Goal: Task Accomplishment & Management: Use online tool/utility

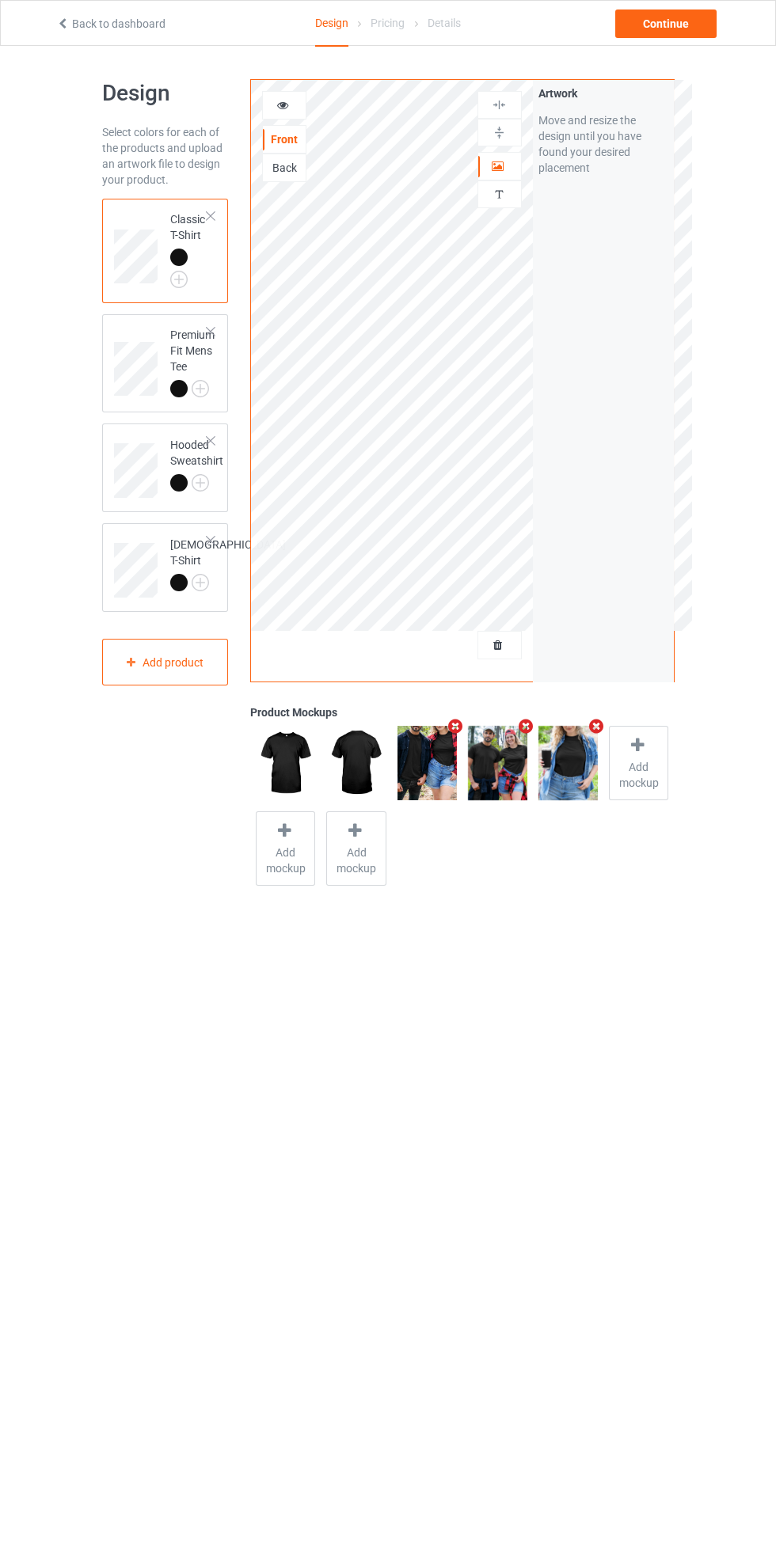
scroll to position [36, 0]
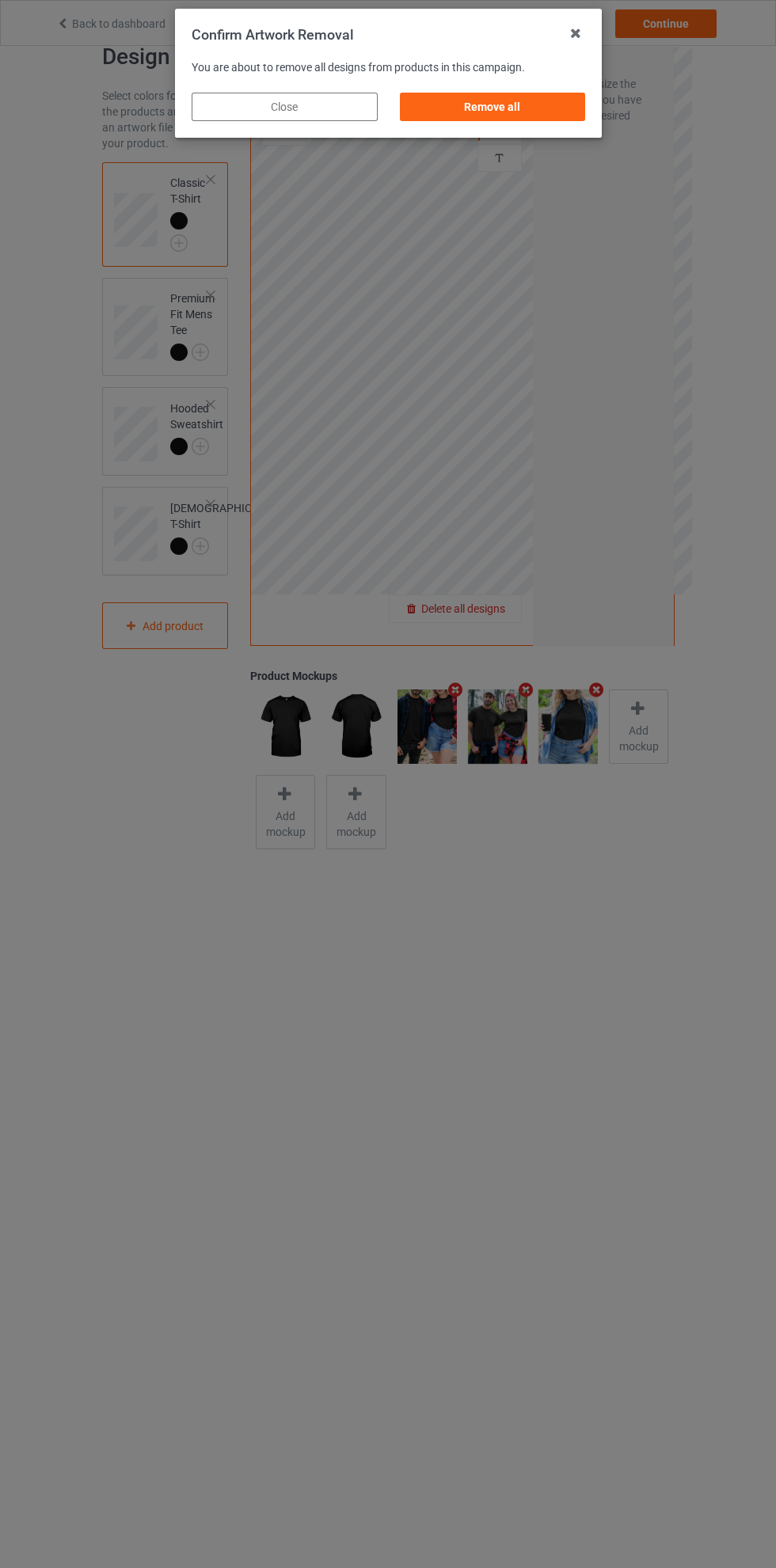
click at [518, 112] on div "Remove all" at bounding box center [492, 106] width 186 height 28
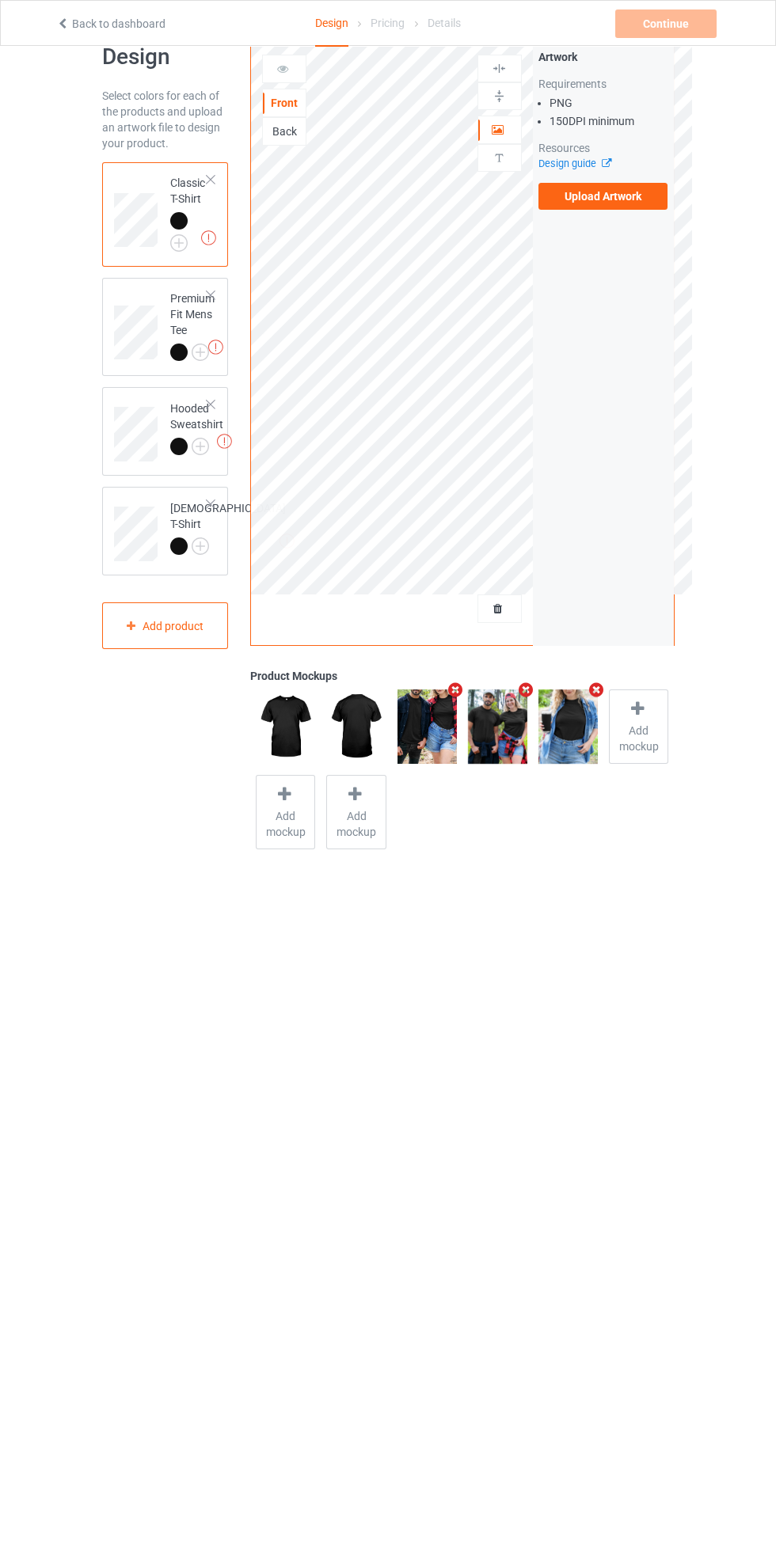
click at [631, 189] on label "Upload Artwork" at bounding box center [604, 196] width 130 height 27
click at [0, 0] on input "Upload Artwork" at bounding box center [0, 0] width 0 height 0
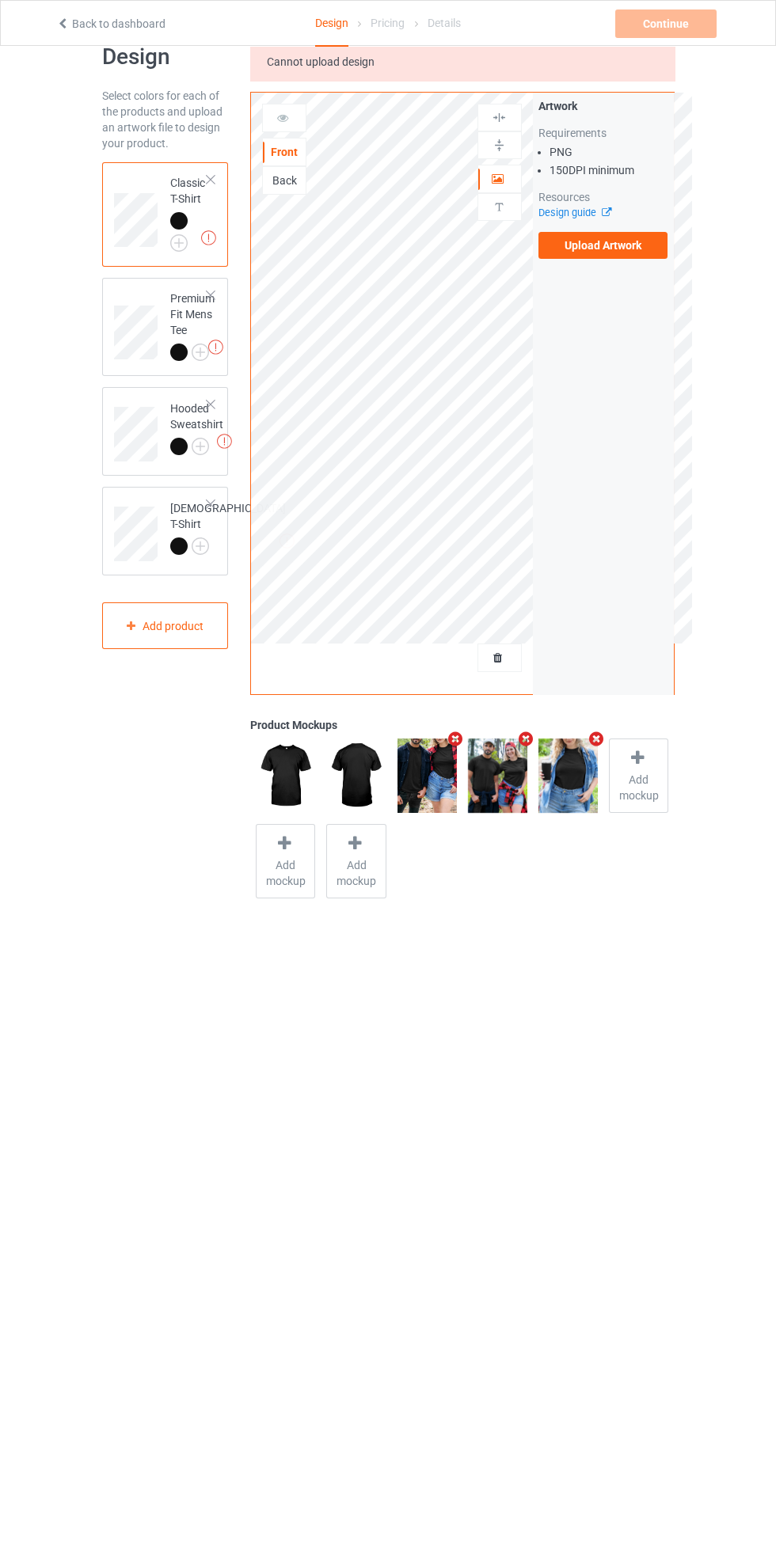
click at [616, 244] on label "Upload Artwork" at bounding box center [604, 245] width 130 height 27
click at [0, 0] on input "Upload Artwork" at bounding box center [0, 0] width 0 height 0
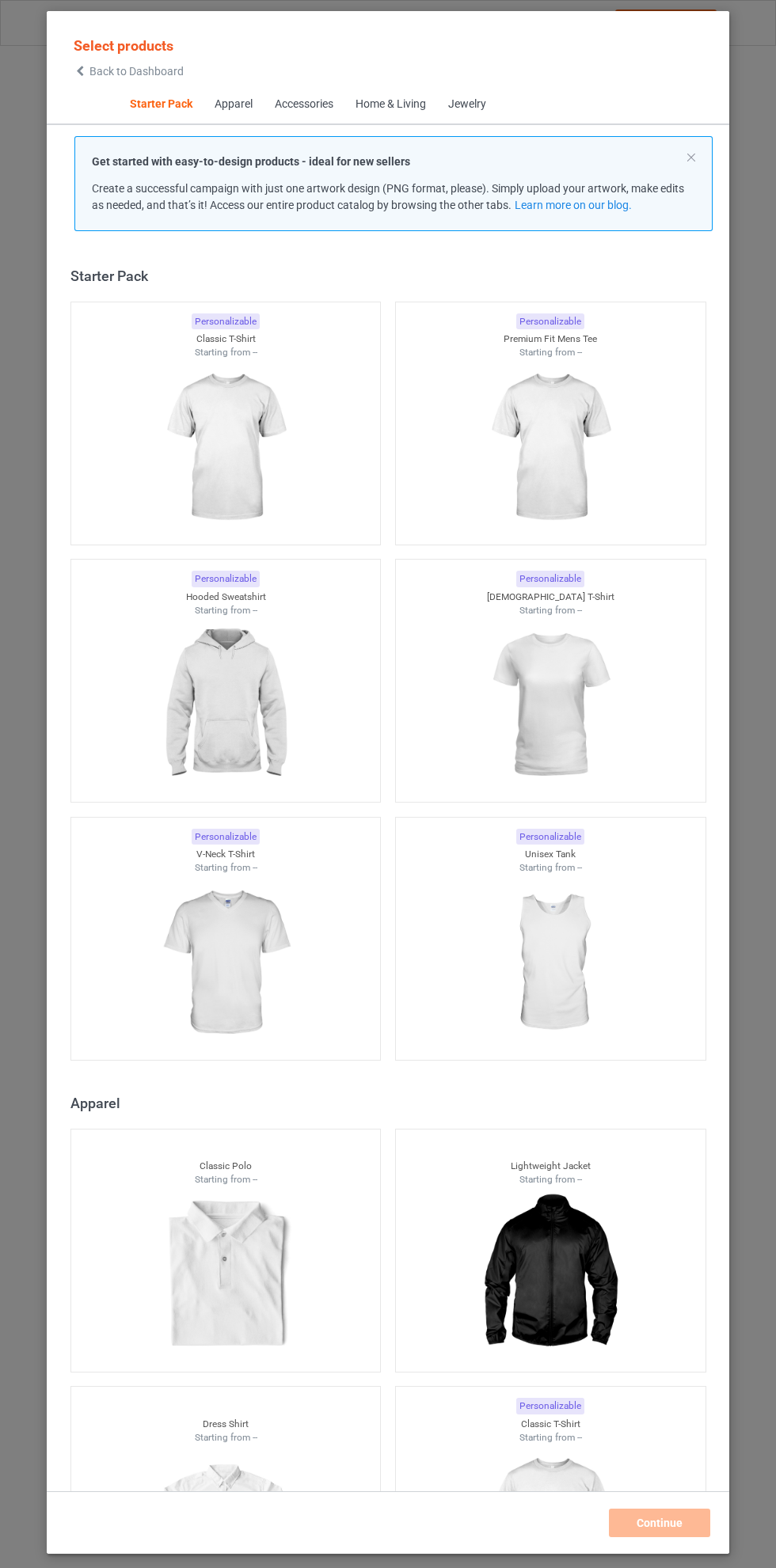
scroll to position [20, 0]
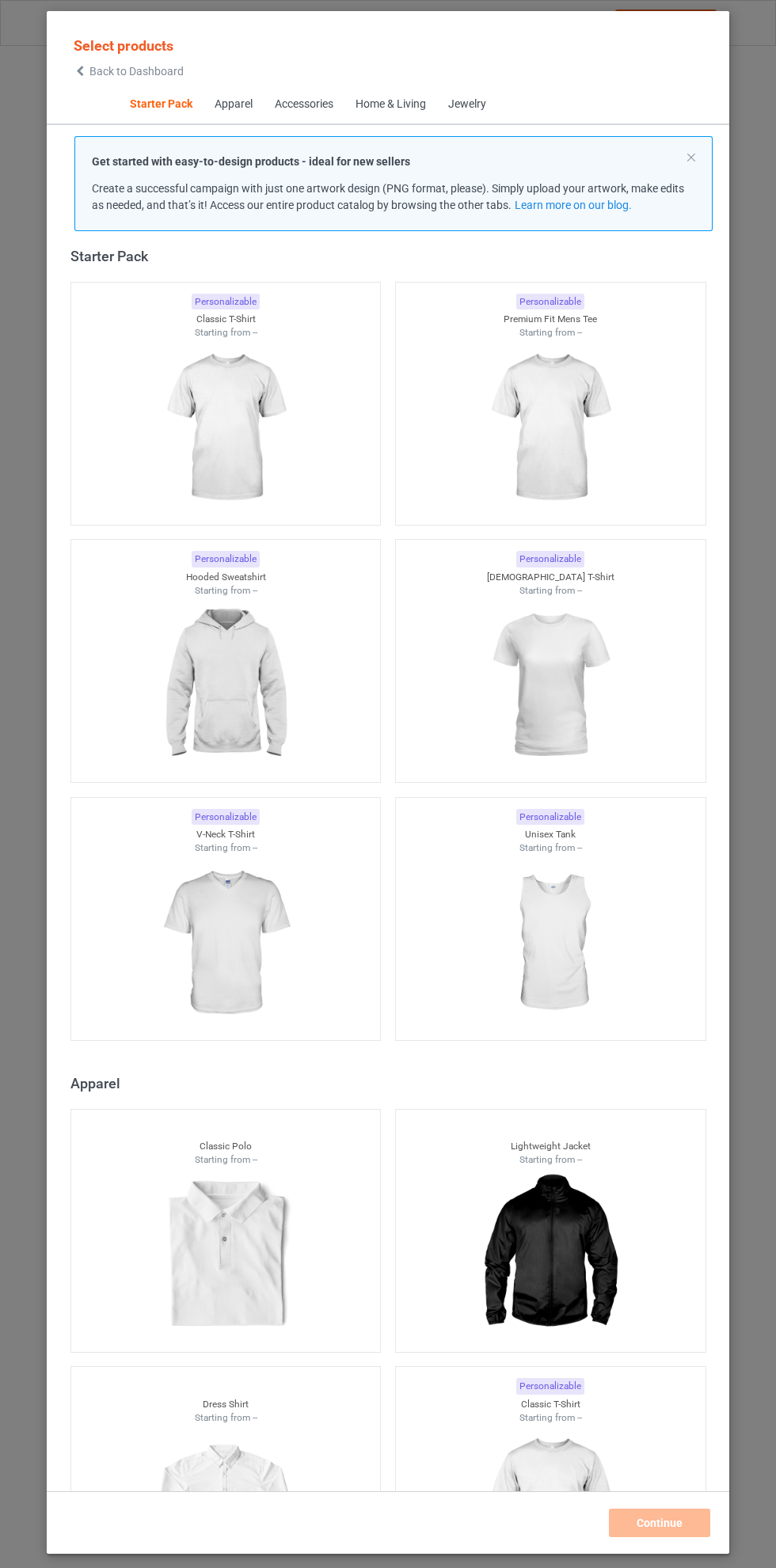
click at [250, 429] on img at bounding box center [225, 428] width 141 height 177
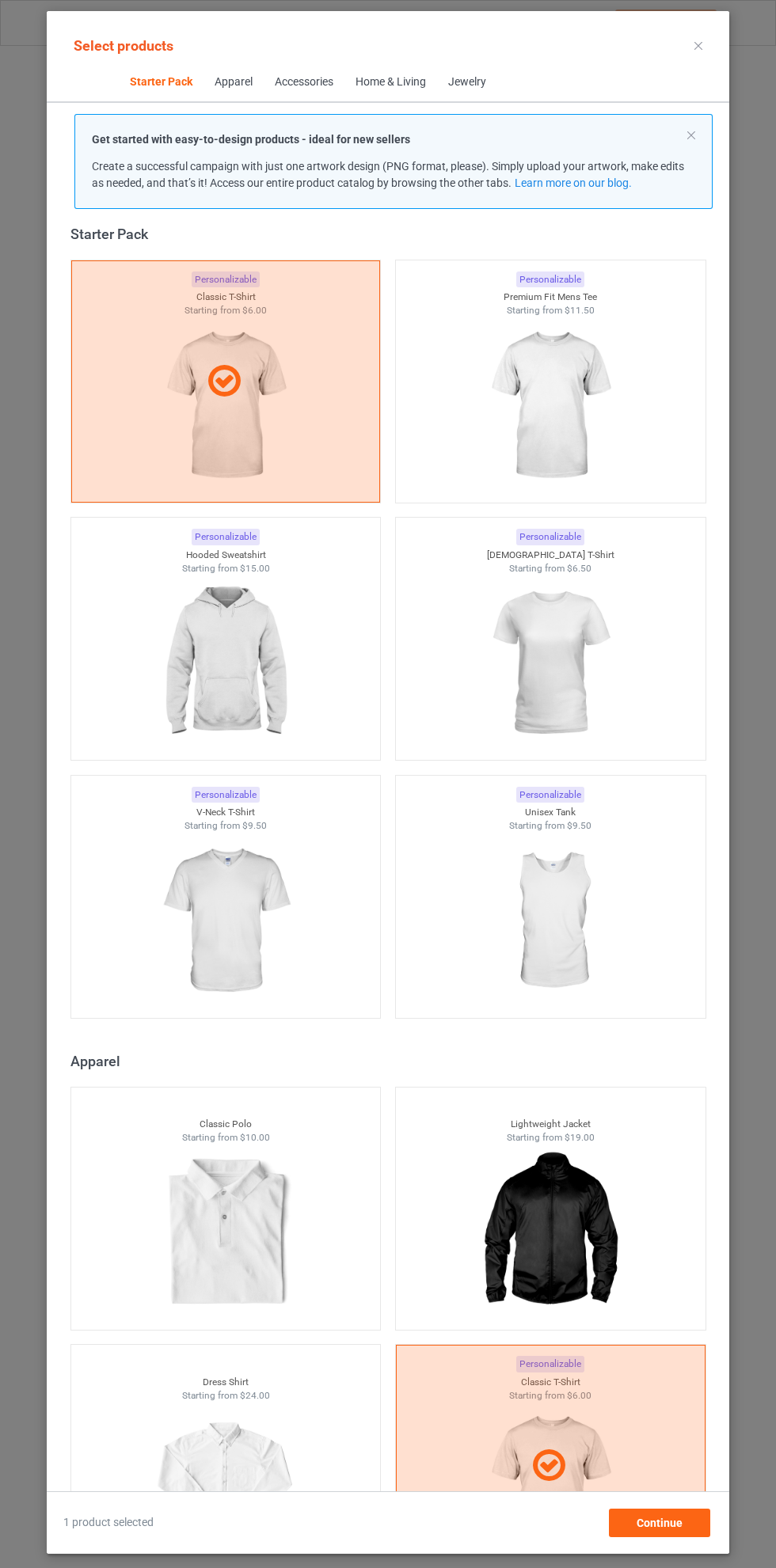
click at [568, 387] on img at bounding box center [549, 406] width 141 height 177
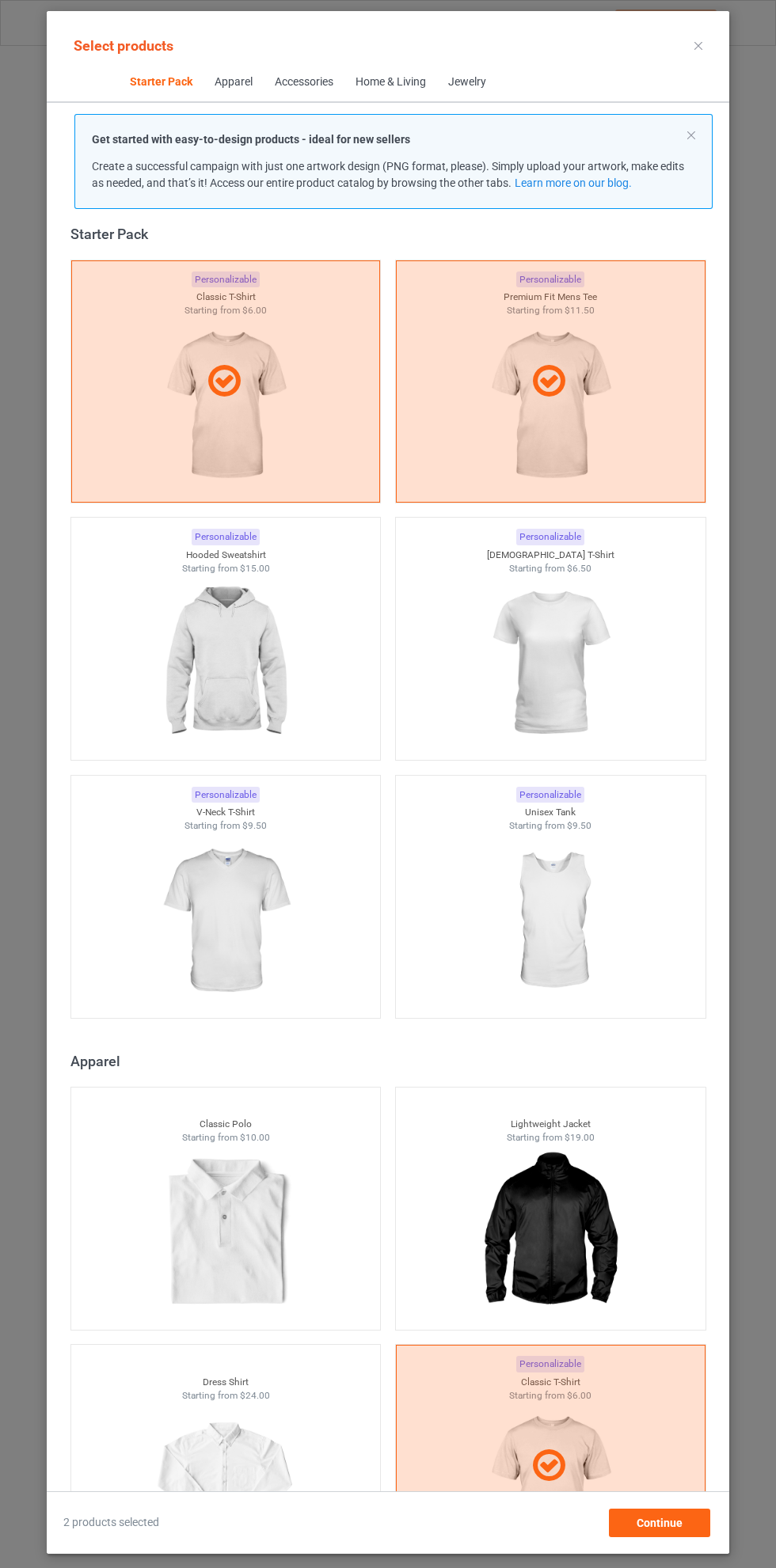
click at [235, 665] on img at bounding box center [225, 663] width 141 height 177
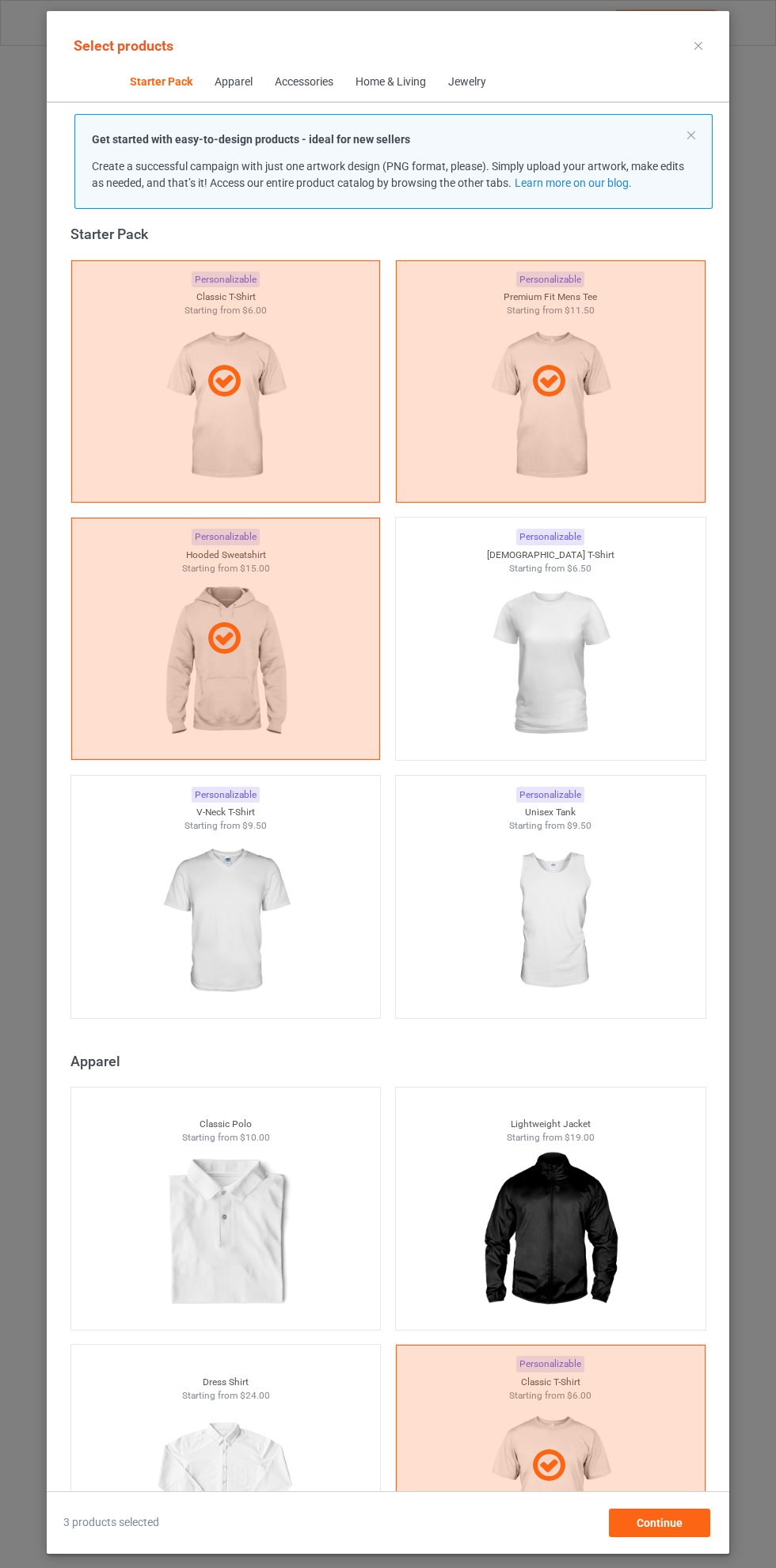
click at [579, 660] on img at bounding box center [549, 663] width 141 height 177
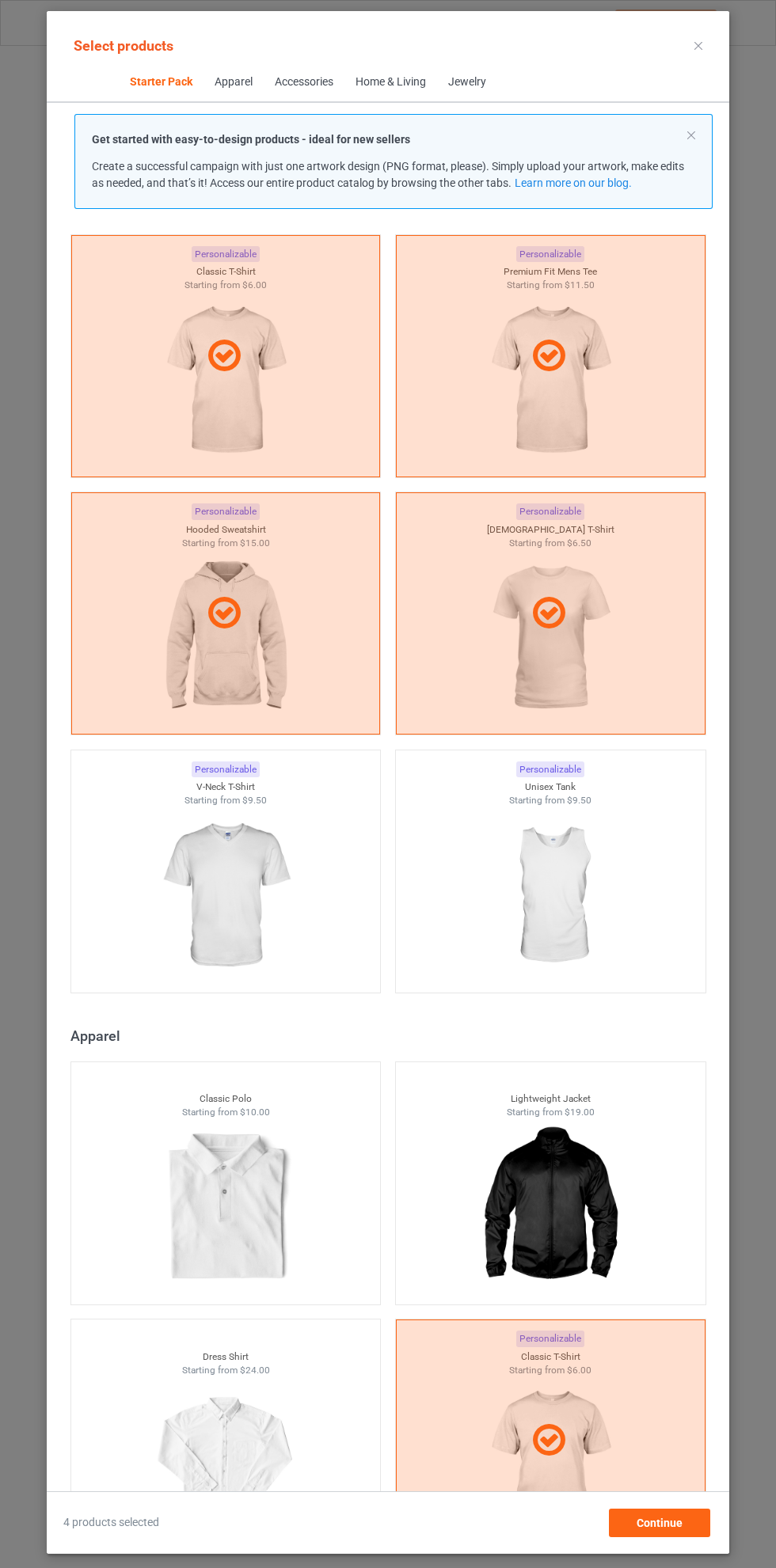
scroll to position [36, 0]
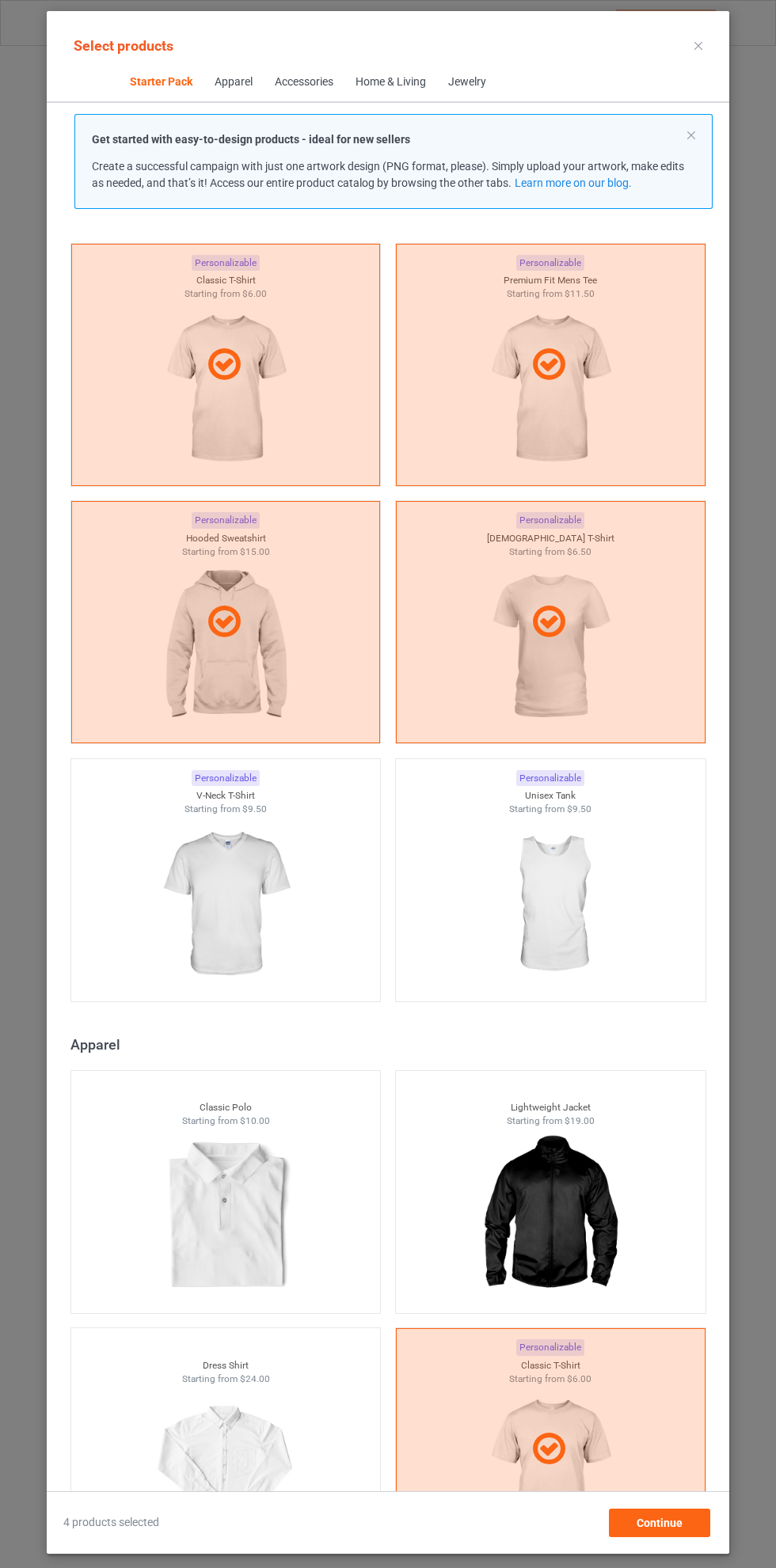
click at [699, 45] on icon at bounding box center [698, 46] width 8 height 8
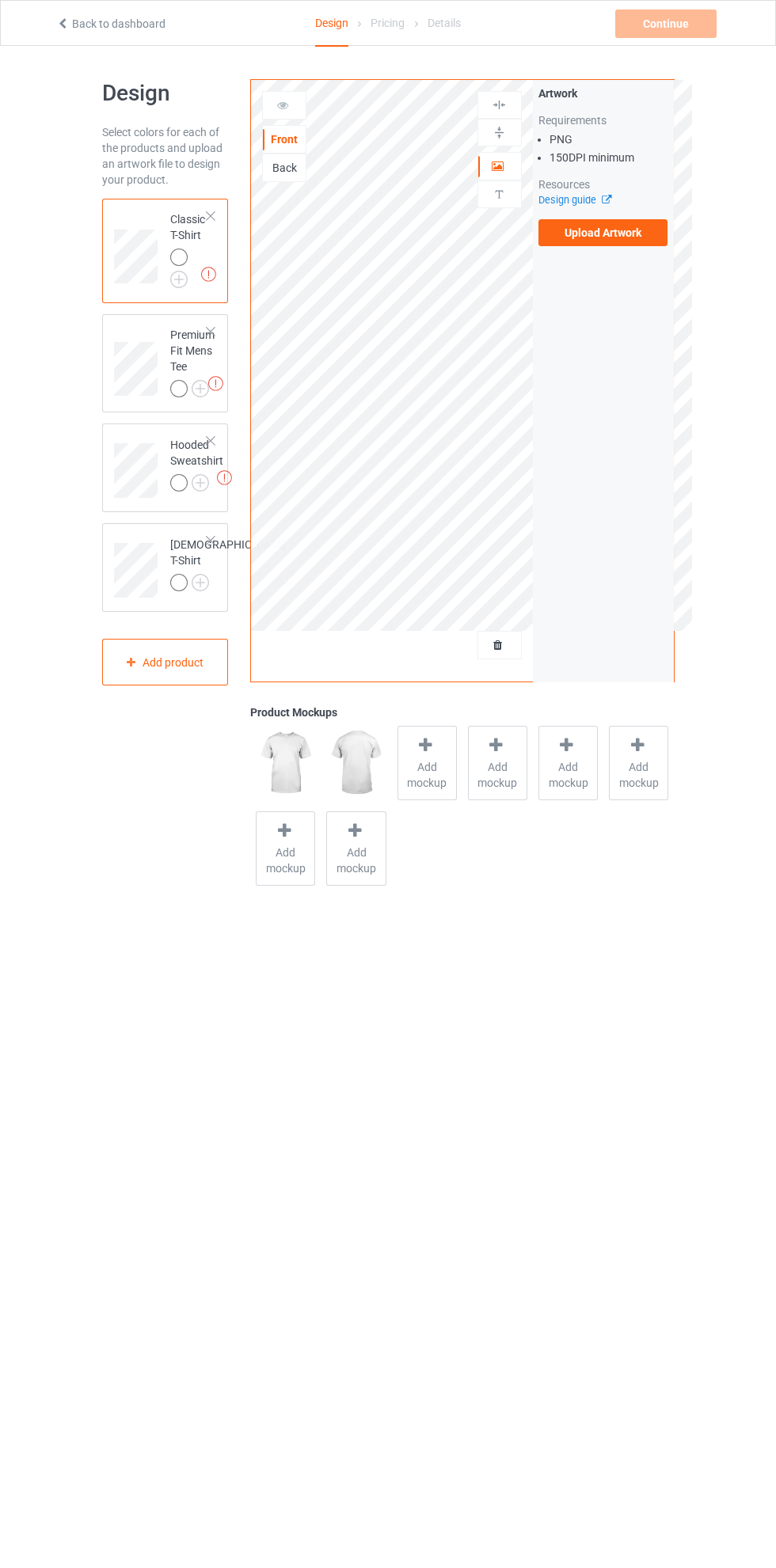
click at [623, 241] on label "Upload Artwork" at bounding box center [604, 233] width 130 height 27
click at [0, 0] on input "Upload Artwork" at bounding box center [0, 0] width 0 height 0
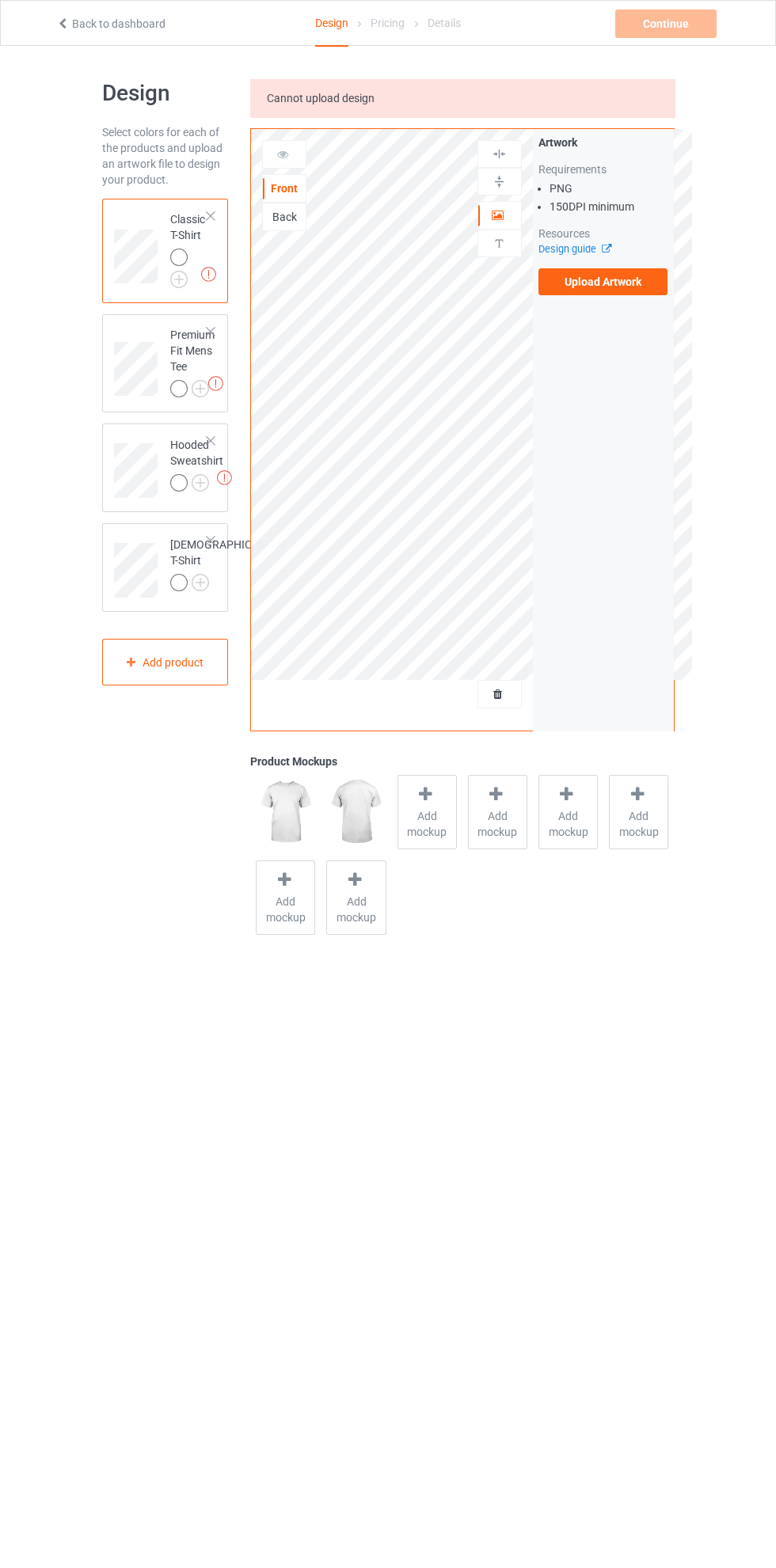
click at [638, 278] on label "Upload Artwork" at bounding box center [604, 281] width 130 height 27
click at [0, 0] on input "Upload Artwork" at bounding box center [0, 0] width 0 height 0
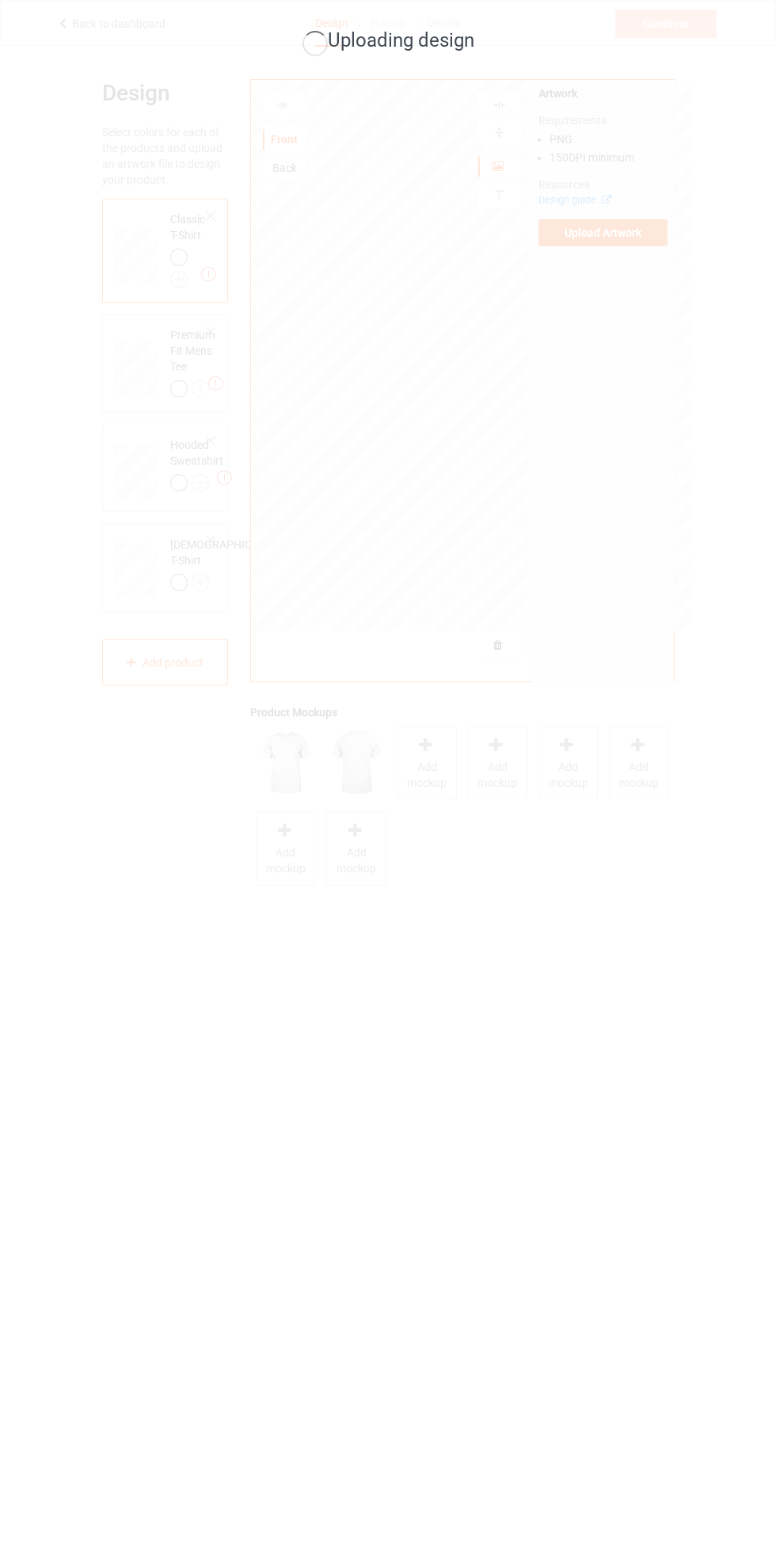
scroll to position [11, 0]
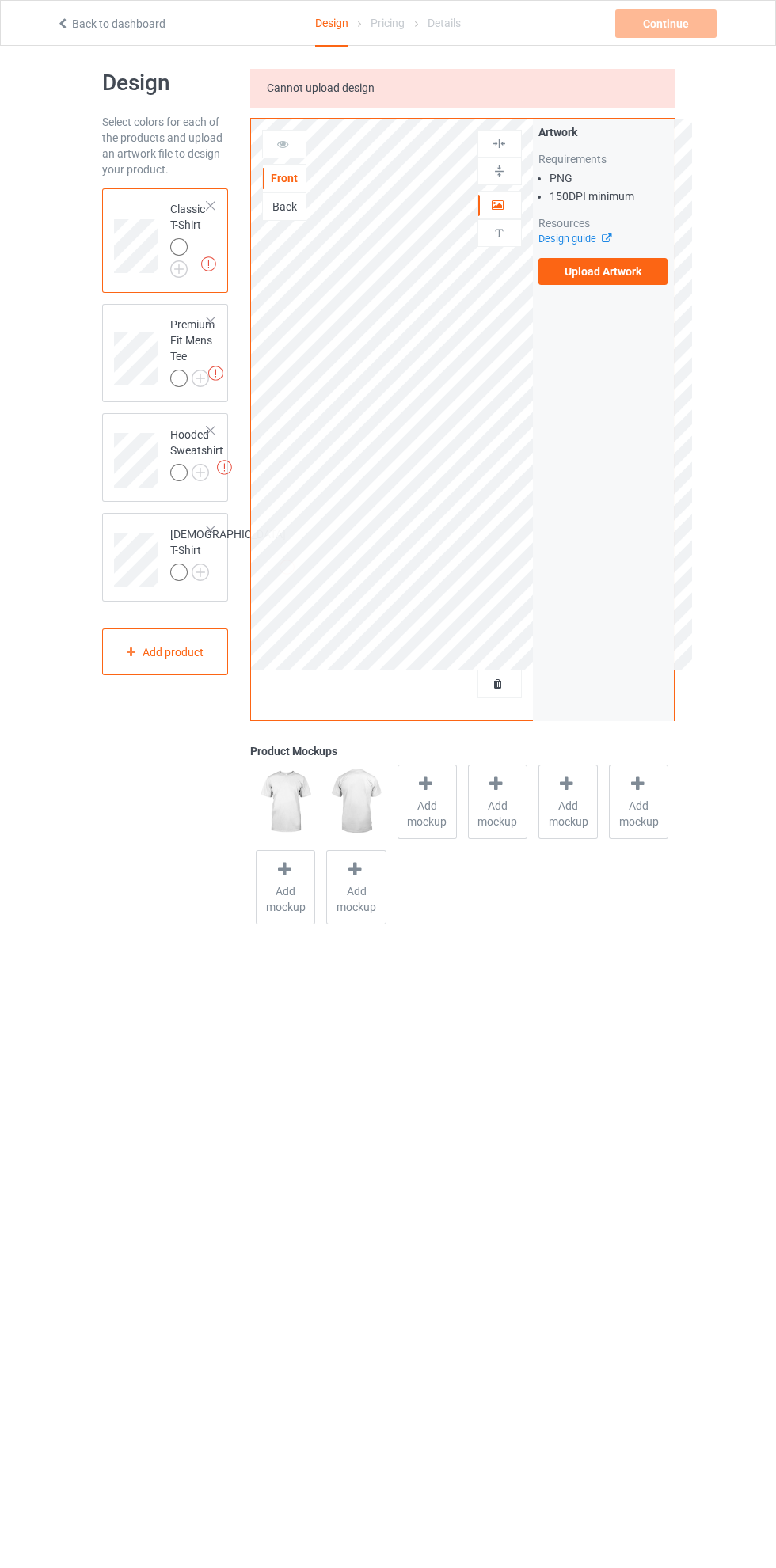
click at [333, 86] on span "Cannot upload design" at bounding box center [321, 88] width 108 height 12
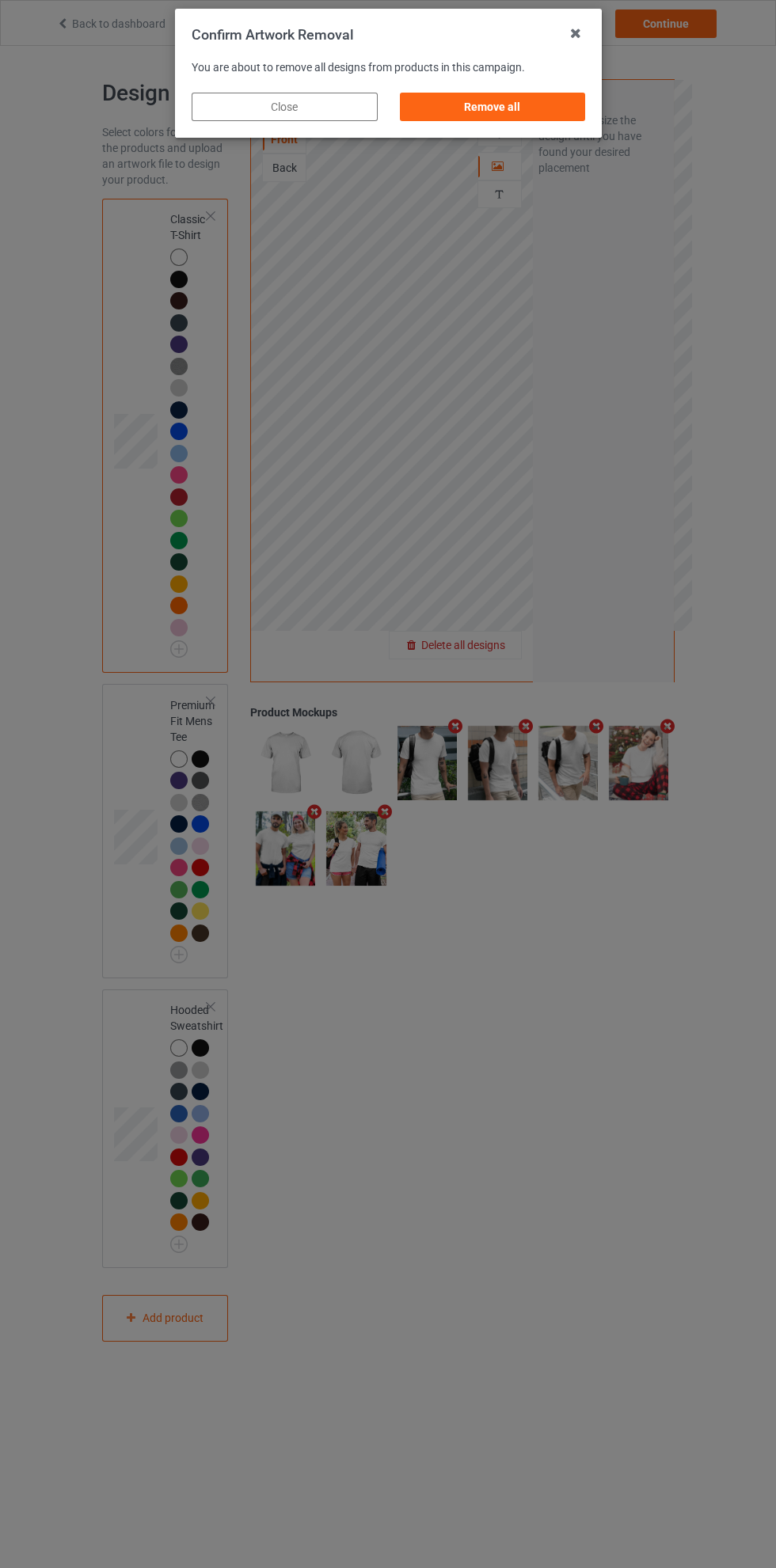
click at [539, 120] on div "Remove all" at bounding box center [492, 106] width 186 height 28
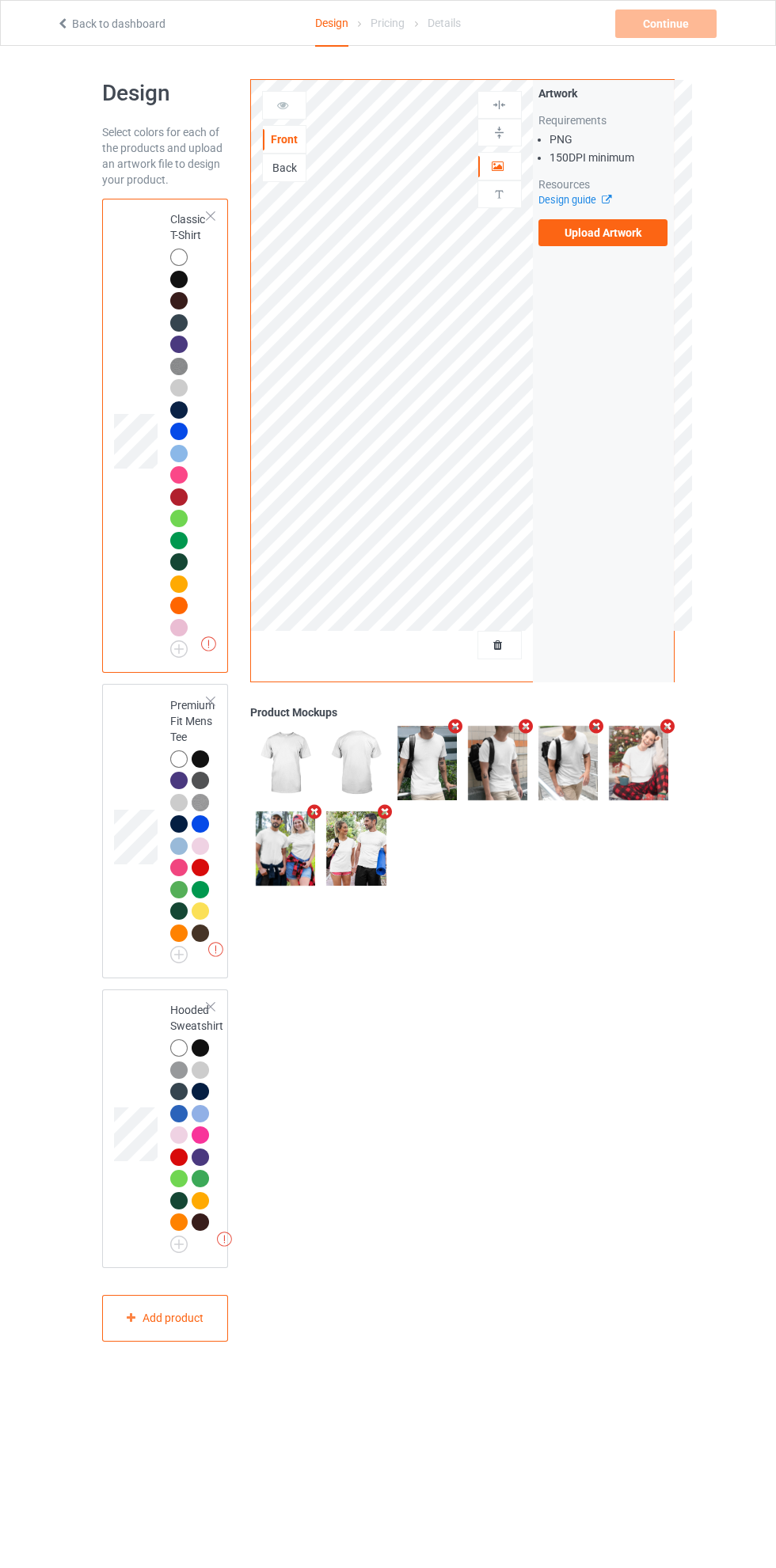
click at [642, 242] on label "Upload Artwork" at bounding box center [604, 233] width 130 height 27
click at [0, 0] on input "Upload Artwork" at bounding box center [0, 0] width 0 height 0
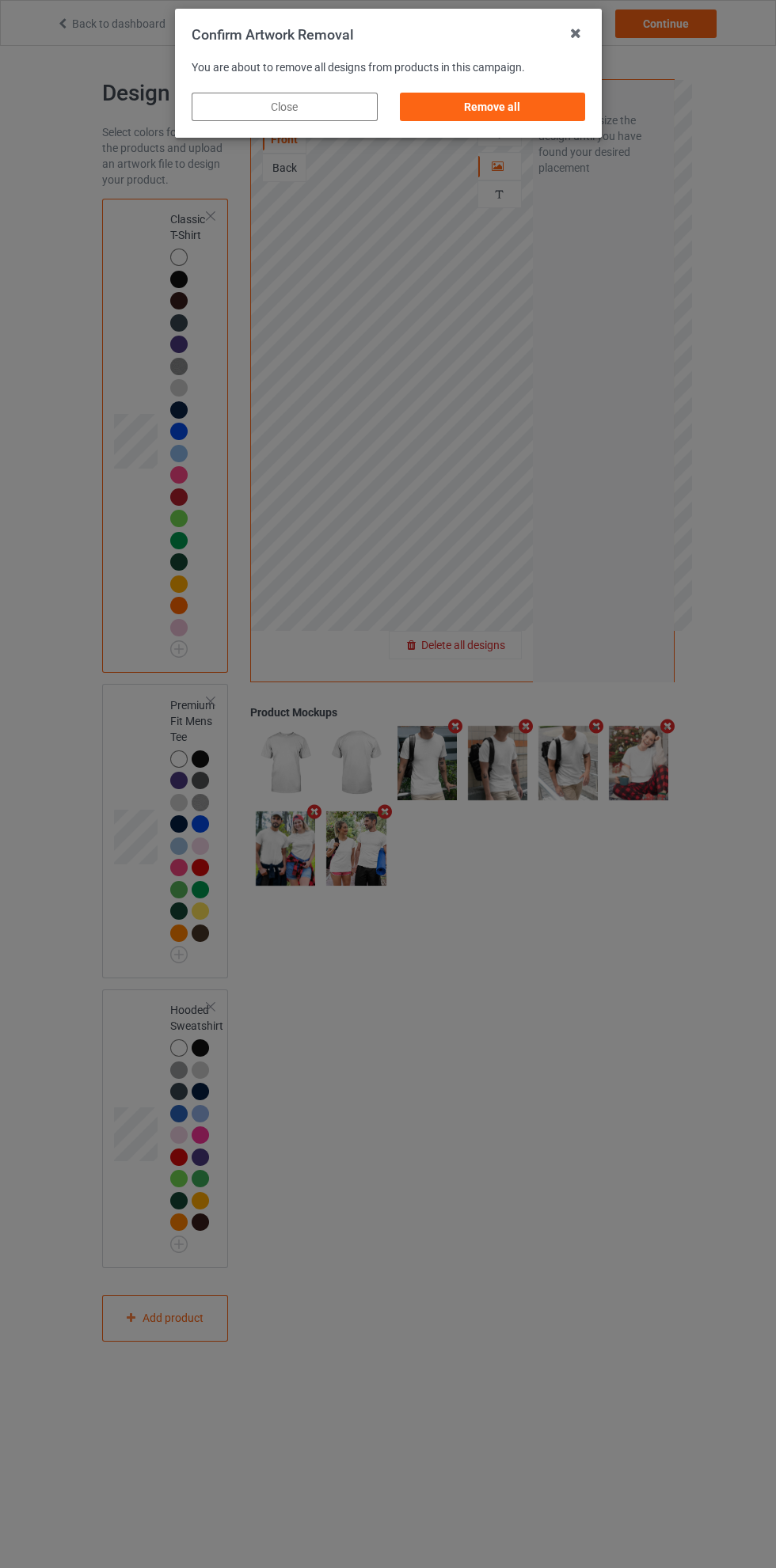
click at [504, 646] on div "Confirm Artwork Removal You are about to remove all designs from products in th…" at bounding box center [388, 784] width 776 height 1568
click at [523, 113] on div "Remove all" at bounding box center [492, 106] width 186 height 28
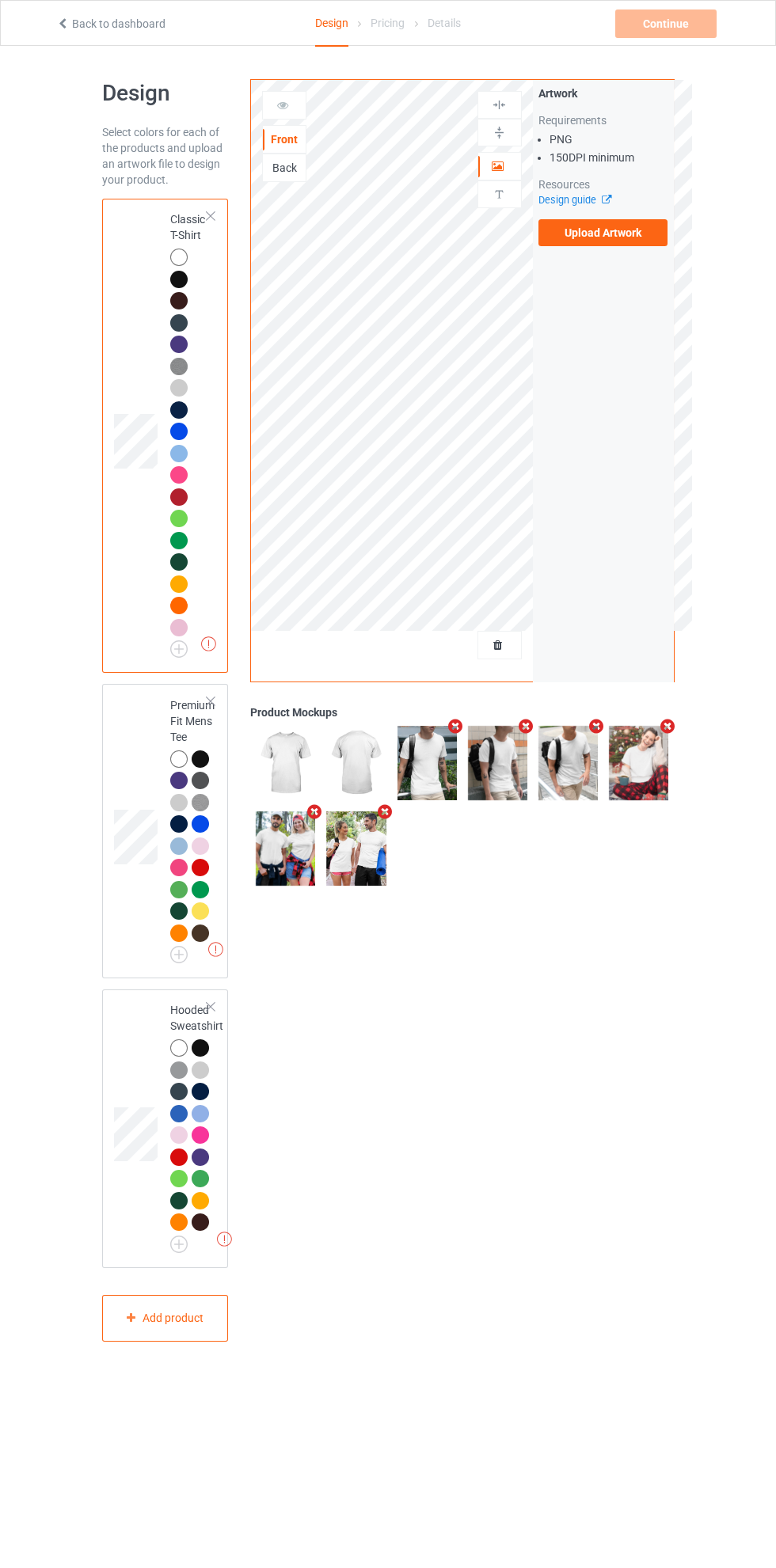
click at [621, 232] on label "Upload Artwork" at bounding box center [604, 233] width 130 height 27
click at [0, 0] on input "Upload Artwork" at bounding box center [0, 0] width 0 height 0
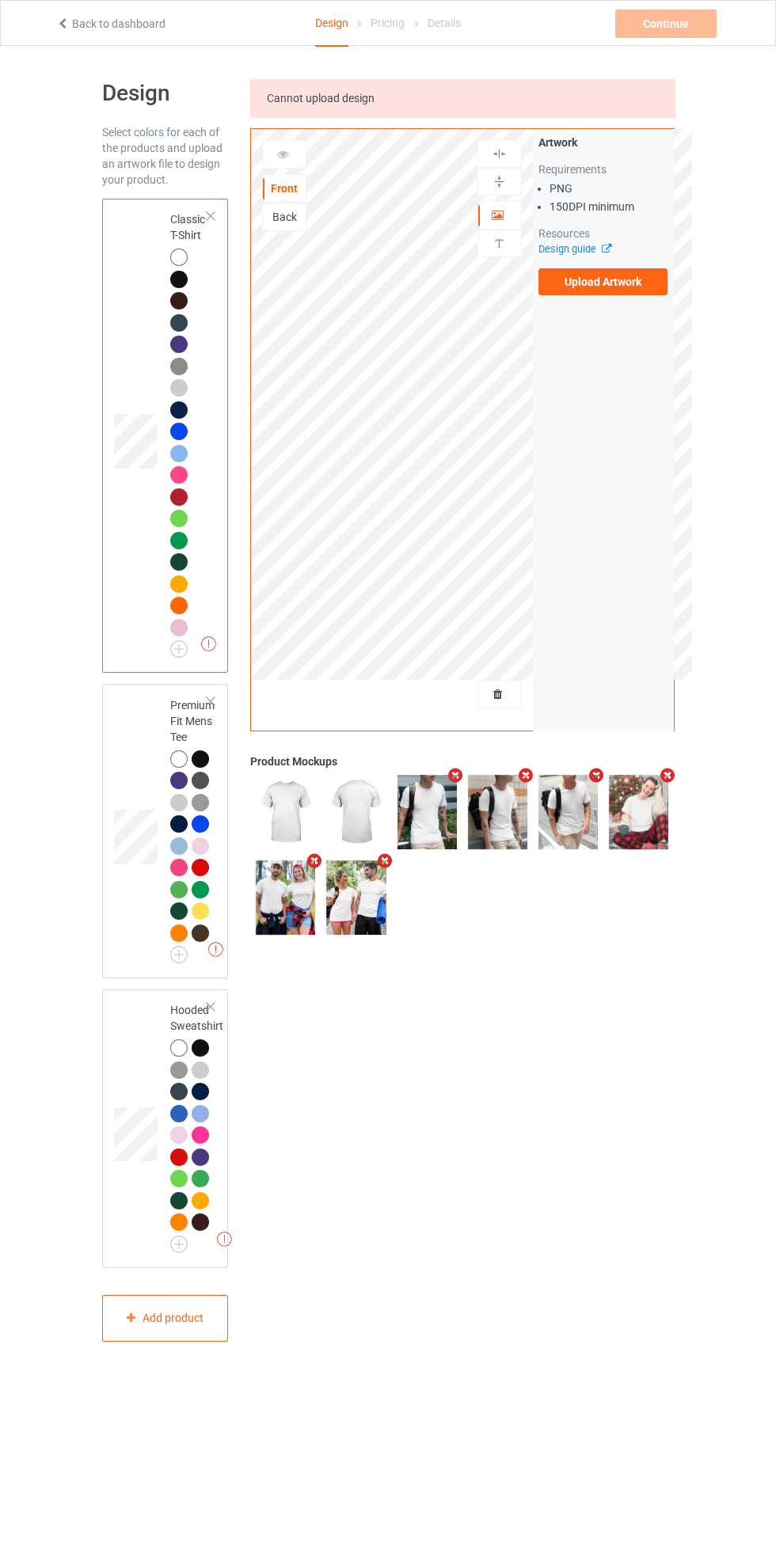
scroll to position [8, 0]
